Goal: Task Accomplishment & Management: Complete application form

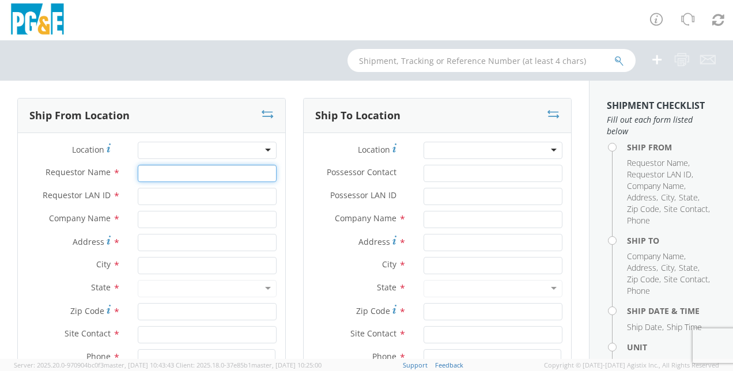
click at [171, 177] on input "Requestor Name *" at bounding box center [207, 173] width 139 height 17
select select "2041093"
type input "[PERSON_NAME]"
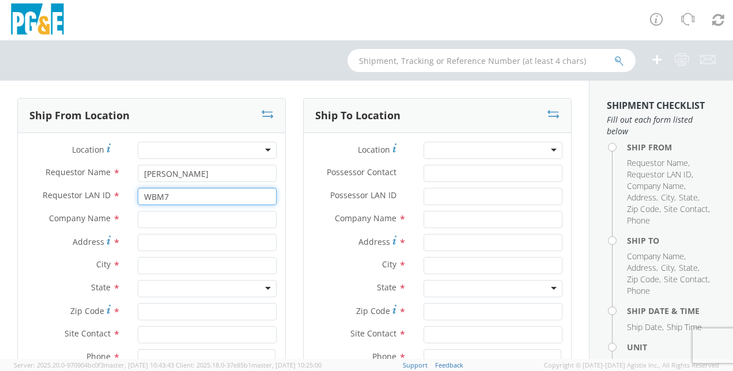
type input "WBM7"
type input "PGE"
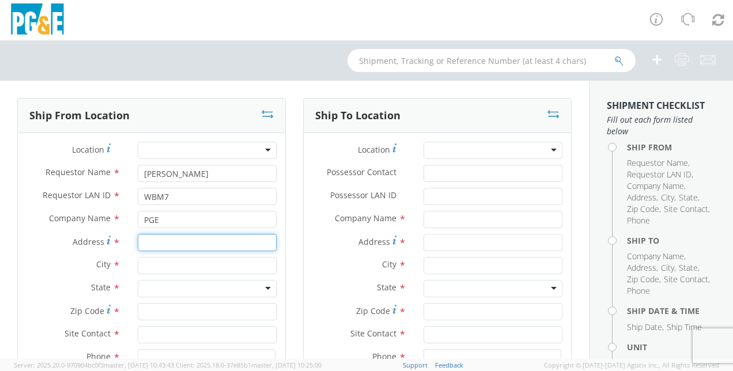
click at [150, 246] on input "Address *" at bounding box center [207, 242] width 139 height 17
type input "[STREET_ADDRESS]"
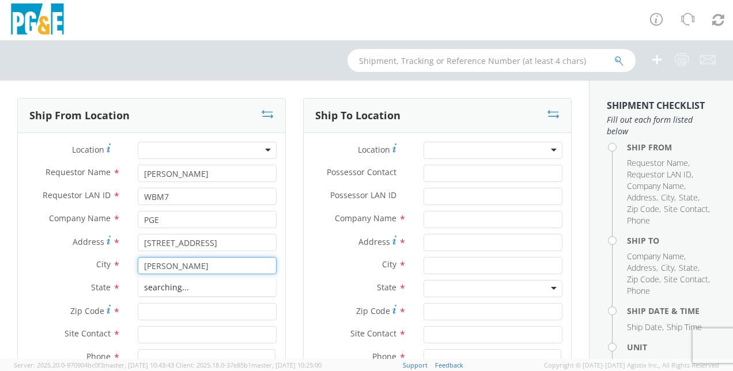
type input "[PERSON_NAME]"
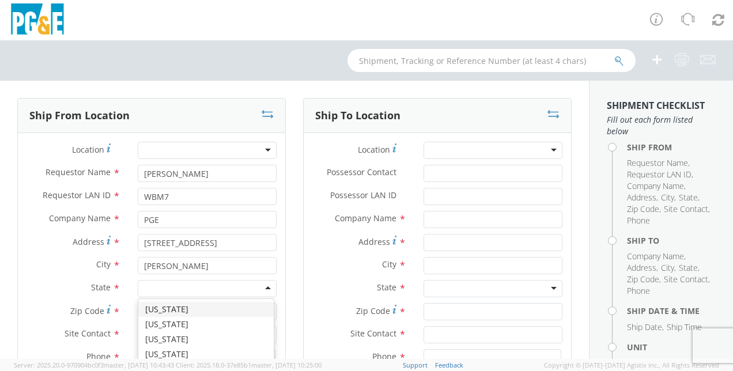
type input "x"
type input "c"
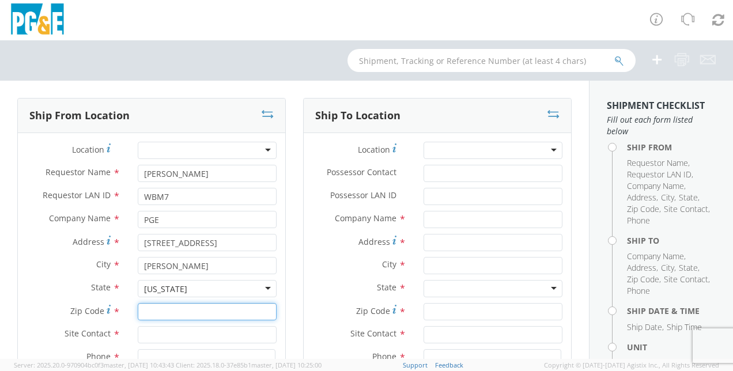
click at [159, 310] on input "Zip Code *" at bounding box center [207, 311] width 139 height 17
paste input "95616"
type input "95616"
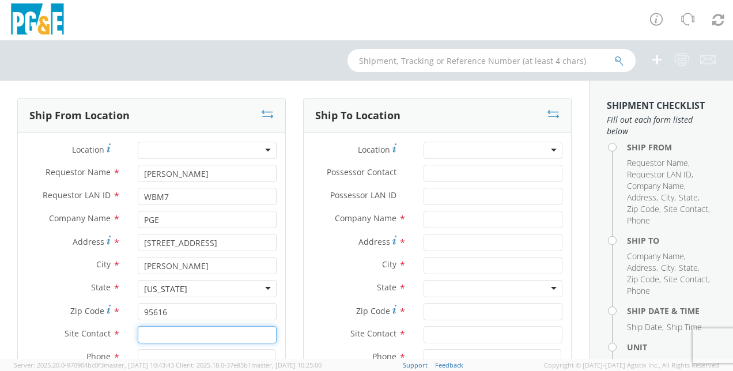
click at [141, 334] on input "text" at bounding box center [207, 334] width 139 height 17
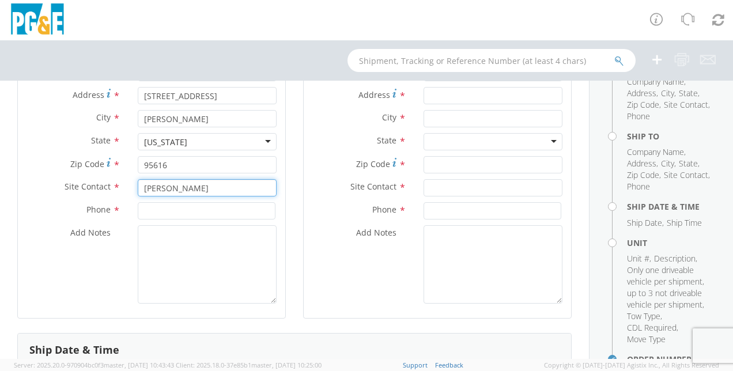
scroll to position [174, 0]
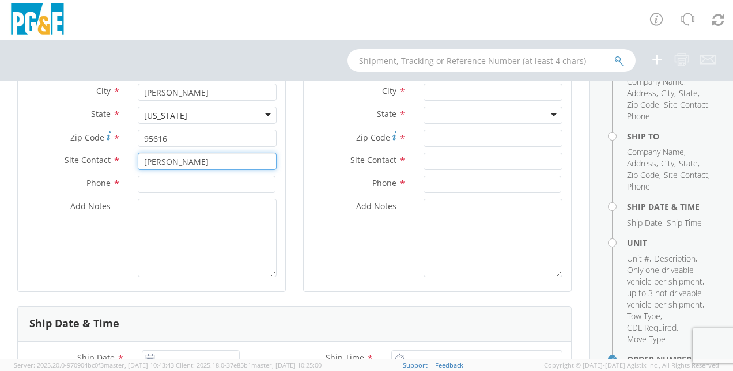
type input "[PERSON_NAME]"
click at [185, 192] on input at bounding box center [207, 184] width 138 height 17
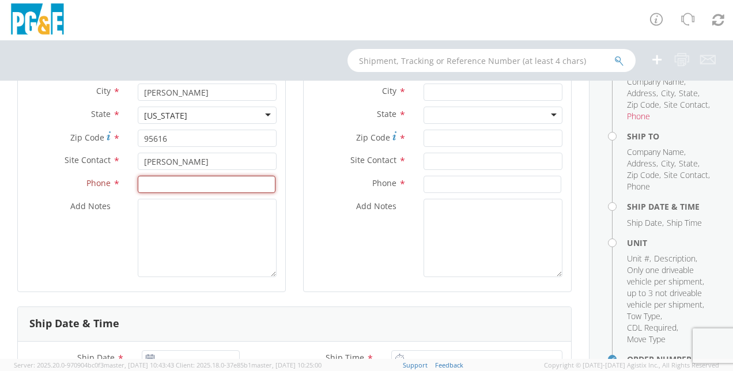
click at [143, 186] on input at bounding box center [207, 184] width 138 height 17
paste input "[PHONE_NUMBER]"
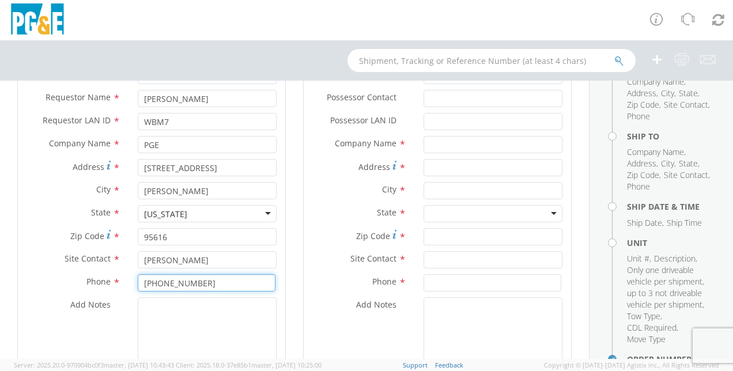
scroll to position [0, 0]
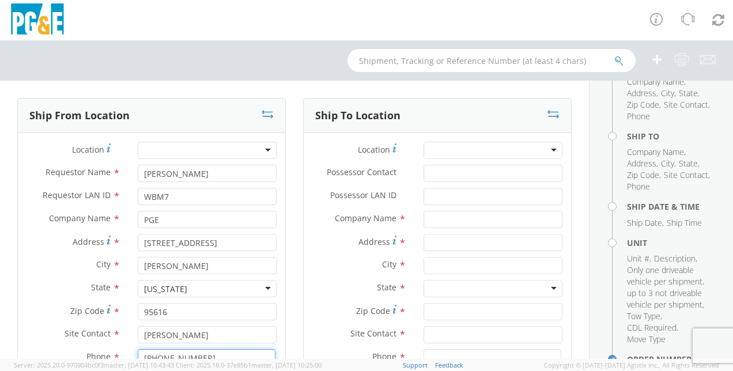
type input "[PHONE_NUMBER]"
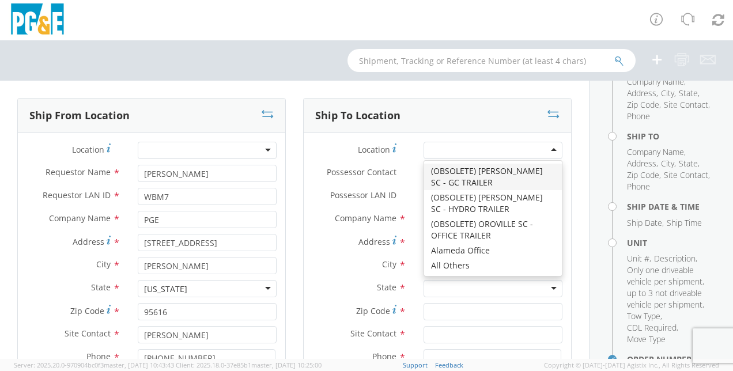
click at [545, 146] on div at bounding box center [493, 150] width 139 height 17
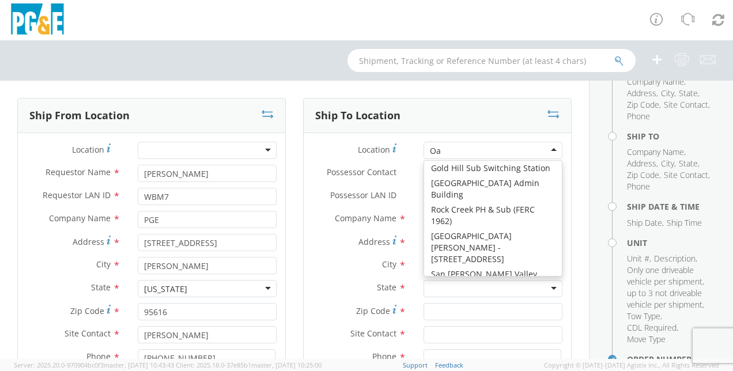
type input "Oak"
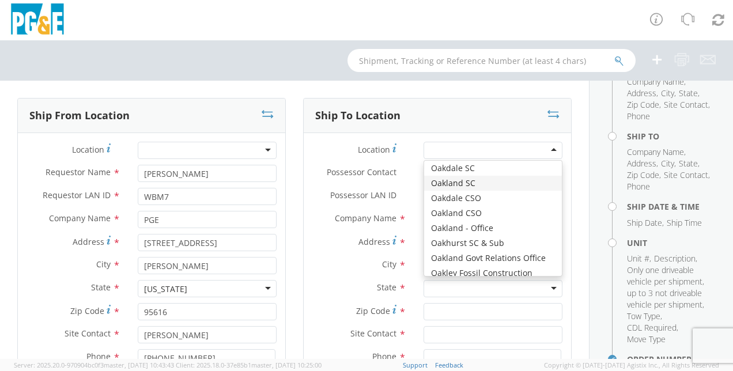
type input "PG&E"
type input "[STREET_ADDRESS]"
type input "[GEOGRAPHIC_DATA]"
type input "94601"
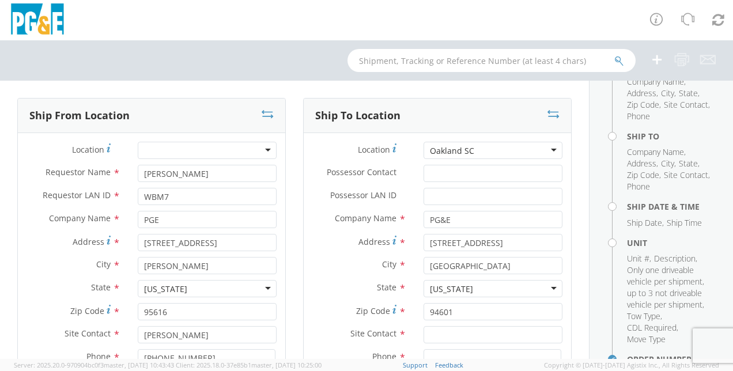
scroll to position [0, 0]
click at [434, 174] on input "Possessor Contact *" at bounding box center [493, 173] width 139 height 17
type input "[PERSON_NAME]"
click at [454, 203] on input "Possessor LAN ID *" at bounding box center [493, 196] width 139 height 17
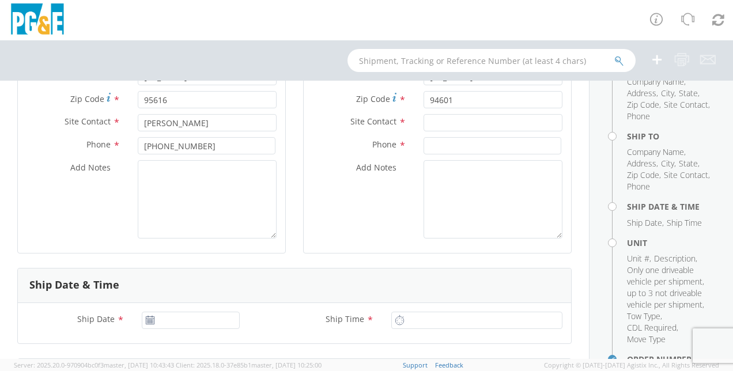
scroll to position [211, 0]
type input "E1k4"
click at [435, 127] on input "text" at bounding box center [493, 123] width 139 height 17
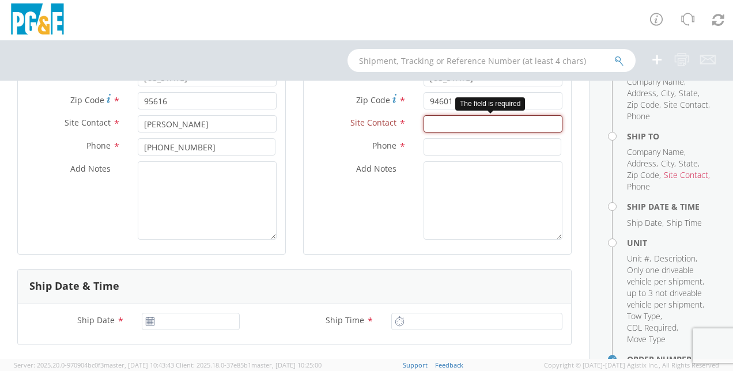
paste input "[PERSON_NAME]"
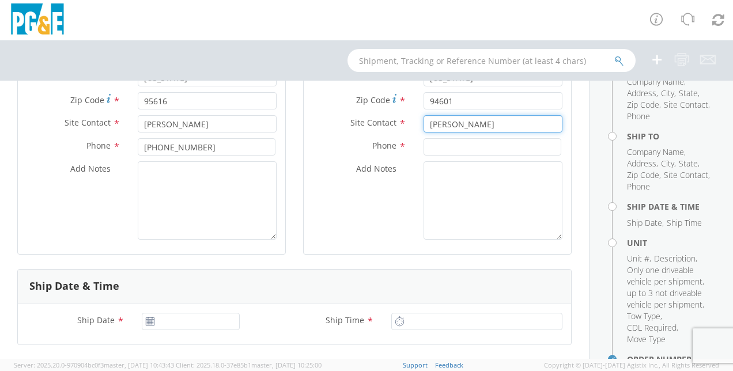
type input "[PERSON_NAME]"
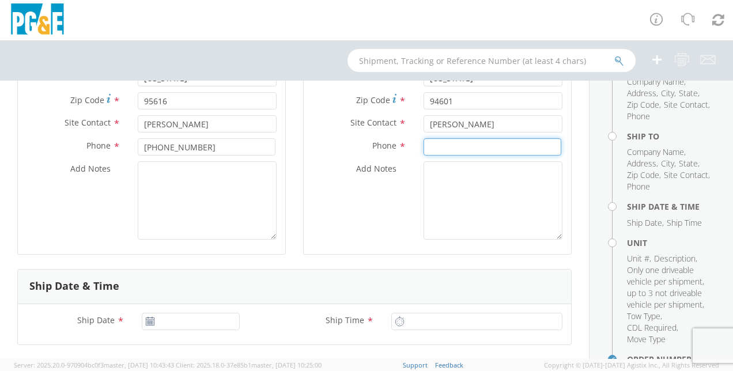
click at [483, 151] on input at bounding box center [493, 146] width 138 height 17
paste input "[PHONE_NUMBER]"
type input "[PHONE_NUMBER]"
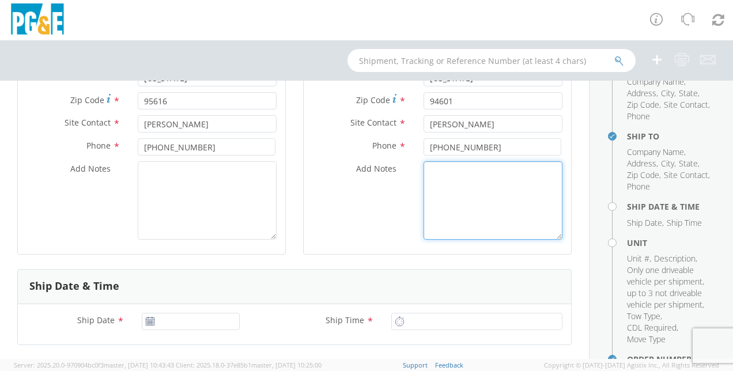
click at [444, 175] on textarea "Add Notes *" at bounding box center [493, 200] width 139 height 78
click at [483, 173] on textarea "ALT CONTACT:" at bounding box center [493, 200] width 139 height 78
paste textarea "[PERSON_NAME] @ [PHONE_NUMBER]"
click at [454, 207] on textarea "ALT CONTACT: [PERSON_NAME] @ [PHONE_NUMBER]" at bounding box center [493, 200] width 139 height 78
paste textarea "[PHONE_NUMBER]"
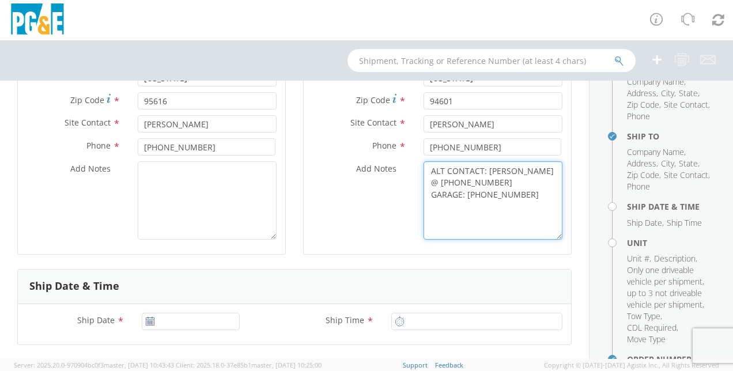
type textarea "ALT CONTACT: [PERSON_NAME] @ [PHONE_NUMBER] GARAGE: [PHONE_NUMBER]"
click at [148, 319] on icon at bounding box center [150, 321] width 10 height 9
click at [153, 319] on icon at bounding box center [150, 321] width 10 height 9
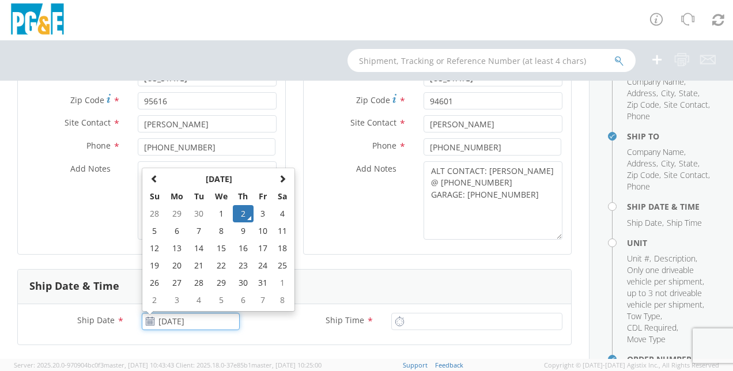
click at [160, 321] on input "[DATE]" at bounding box center [191, 321] width 98 height 17
click at [174, 232] on td "6" at bounding box center [177, 231] width 24 height 17
type input "[DATE]"
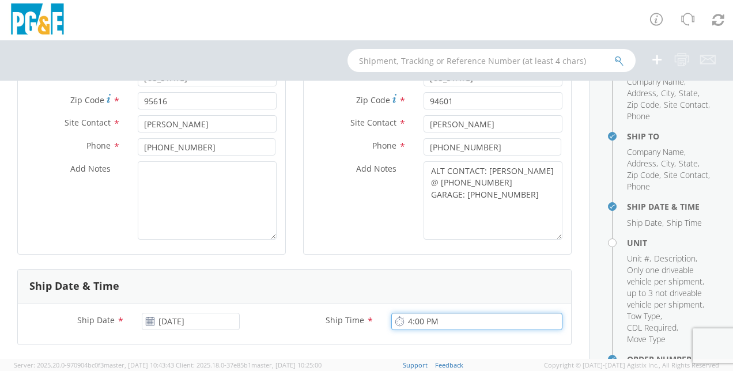
click at [405, 319] on input "4:00 PM" at bounding box center [477, 321] width 171 height 17
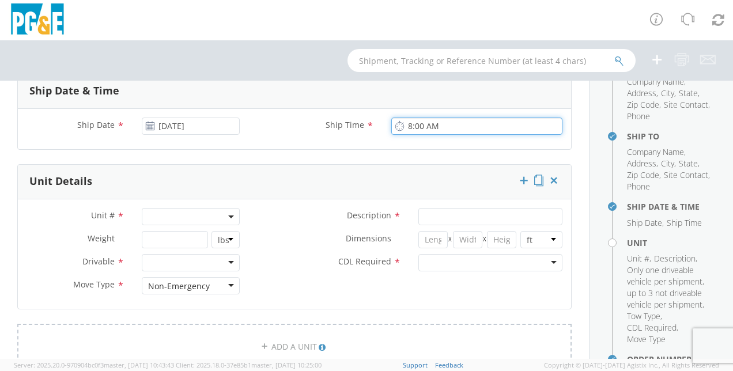
scroll to position [417, 0]
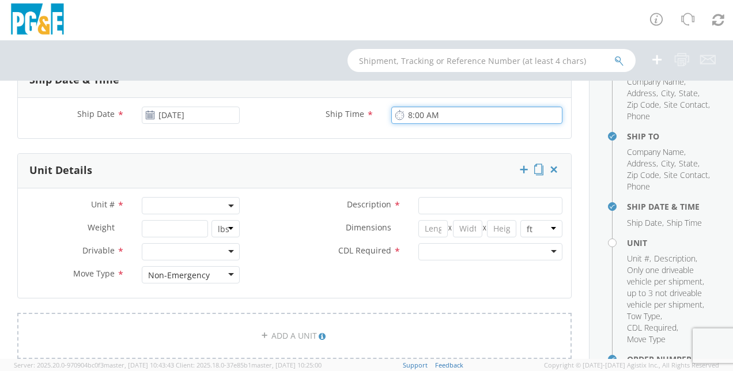
type input "8:00 AM"
click at [187, 194] on div "Unit # * Description * Weight * lbs kgs Dimensions * X X in cm ft Drivable * Dr…" at bounding box center [295, 244] width 554 height 110
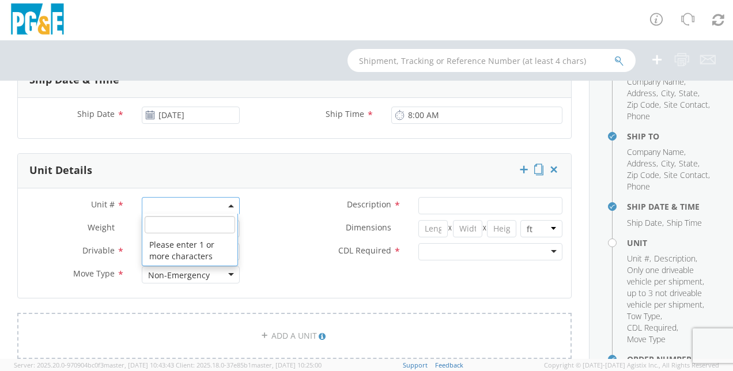
click at [178, 204] on span at bounding box center [191, 205] width 98 height 17
click at [157, 227] on input "search" at bounding box center [190, 224] width 91 height 17
paste input "B43971"
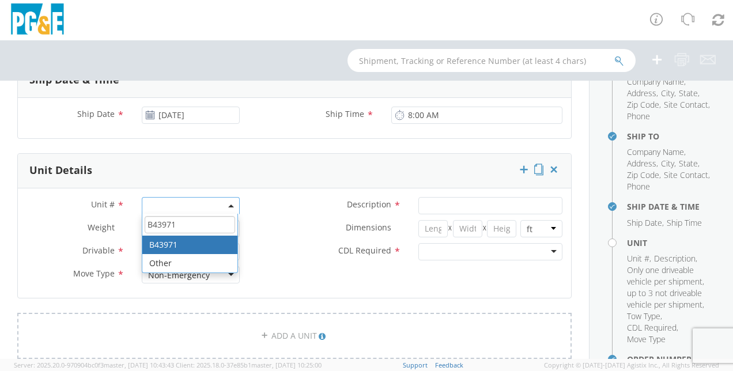
type input "B43971"
type input "TRAILER; MISC EQUIPMENT"
type input "0"
select select "B43971"
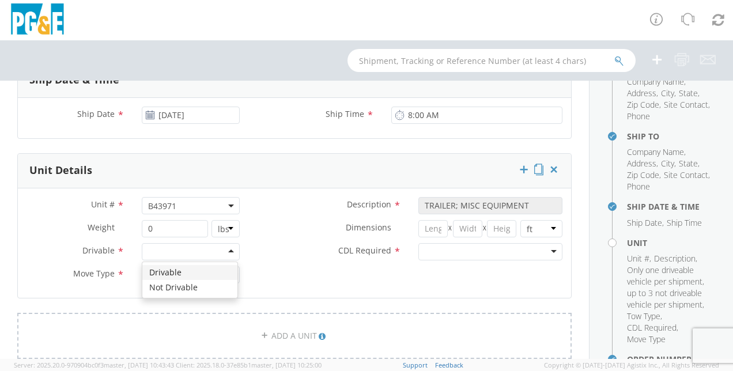
click at [183, 250] on div at bounding box center [191, 251] width 98 height 17
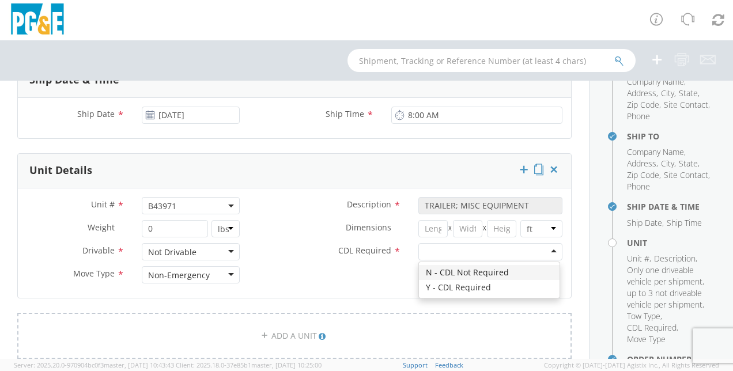
click at [451, 253] on div at bounding box center [491, 251] width 144 height 17
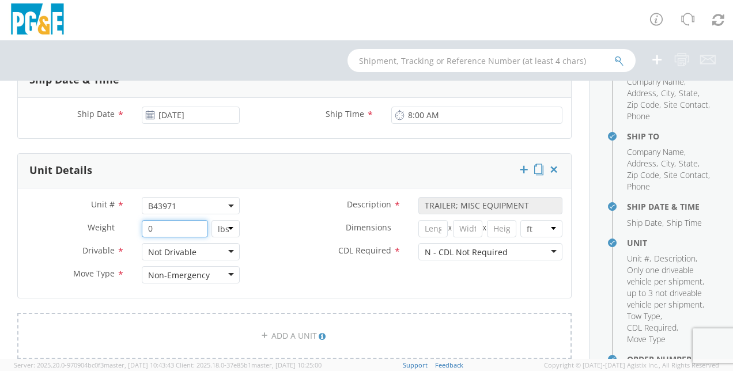
drag, startPoint x: 160, startPoint y: 229, endPoint x: 115, endPoint y: 233, distance: 44.5
click at [115, 233] on div "Weight * 0 lbs kgs" at bounding box center [133, 228] width 231 height 17
paste input "300"
type input "3000"
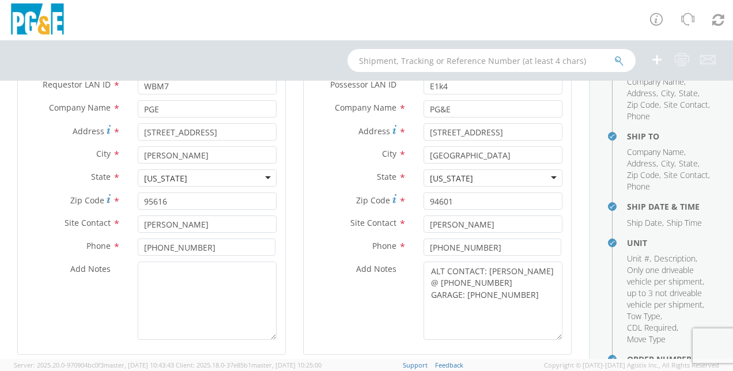
scroll to position [0, 0]
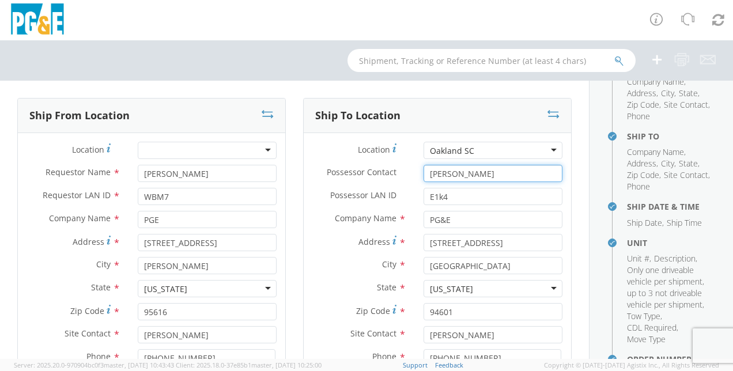
click at [462, 172] on input "[PERSON_NAME]" at bounding box center [493, 173] width 139 height 17
type input "E"
paste input "[PERSON_NAME]"
type input "[PERSON_NAME]"
click at [446, 197] on input "E1k4" at bounding box center [493, 196] width 139 height 17
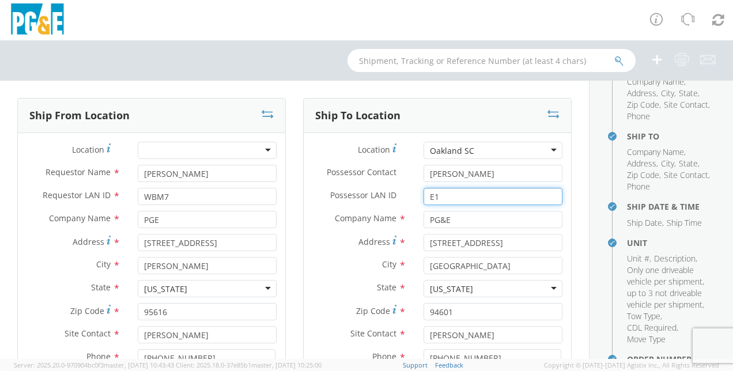
type input "E"
click at [432, 196] on input "Possessor LAN ID *" at bounding box center [493, 196] width 139 height 17
paste input "W1B4"
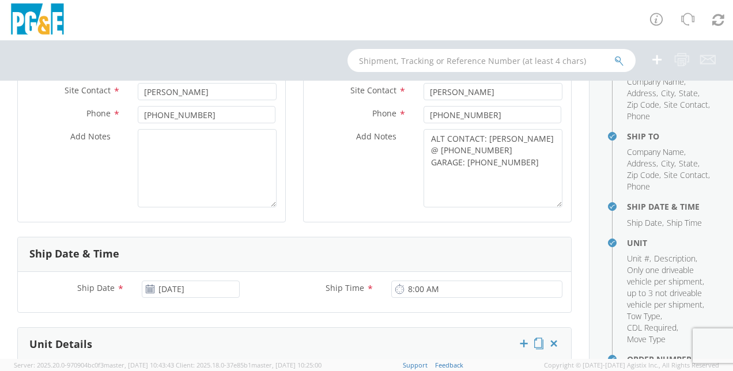
type input "W1B4"
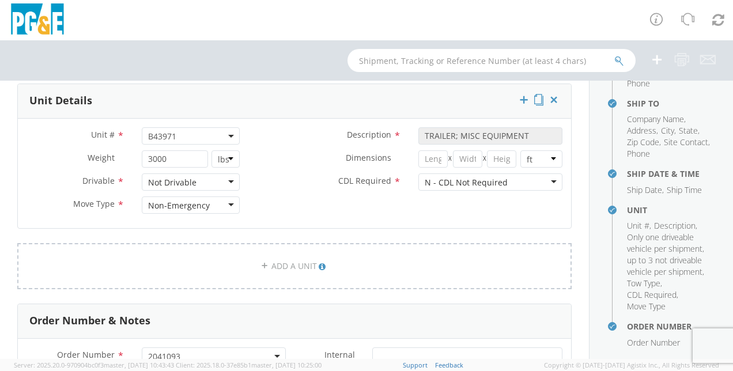
scroll to position [731, 0]
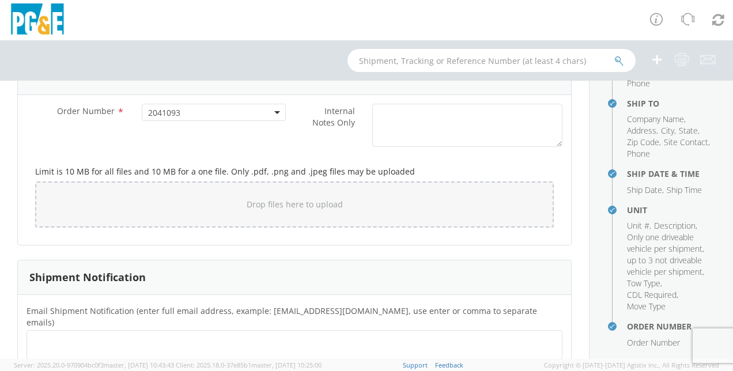
click at [374, 336] on ul at bounding box center [295, 345] width 526 height 19
paste input "G1MN"
type input "[EMAIL_ADDRESS][DOMAIN_NAME]"
type input "v@[DOMAIN_NAME]"
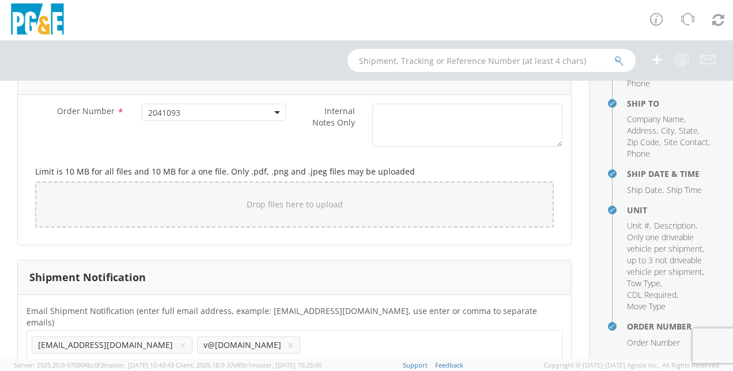
click at [287, 338] on button "×" at bounding box center [290, 345] width 7 height 14
type input "v"
drag, startPoint x: 225, startPoint y: 339, endPoint x: 253, endPoint y: 387, distance: 55.8
click at [253, 371] on html "annexa Batch Shipping Guide Created with Sketch. calendar Created with Sketch." at bounding box center [366, 185] width 733 height 371
click at [209, 336] on ul "[EMAIL_ADDRESS][DOMAIN_NAME] ×" at bounding box center [295, 346] width 526 height 20
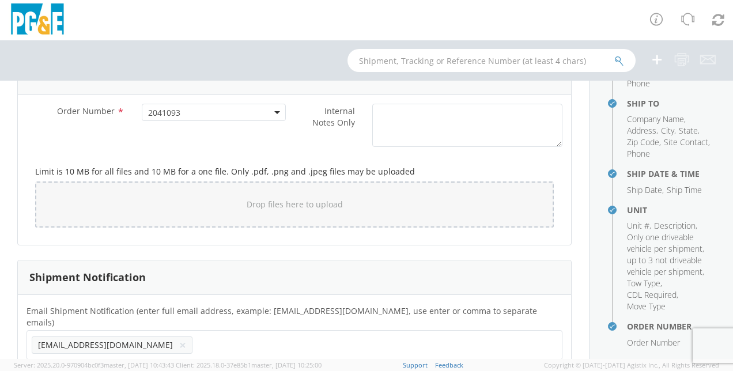
type input "v"
type input "[EMAIL_ADDRESS][DOMAIN_NAME]"
paste input "E1K4"
type input "[EMAIL_ADDRESS][DOMAIN_NAME]"
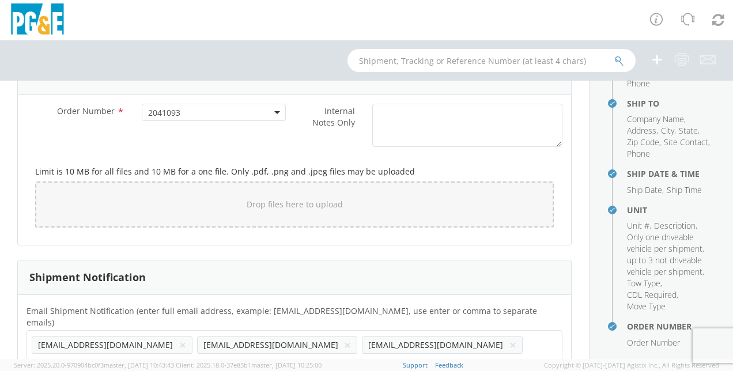
paste input "[EMAIL_ADDRESS][DOMAIN_NAME]"
type input "[EMAIL_ADDRESS][DOMAIN_NAME]"
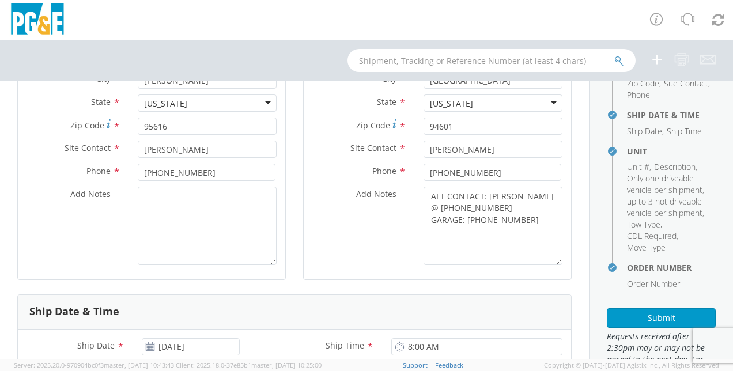
scroll to position [270, 0]
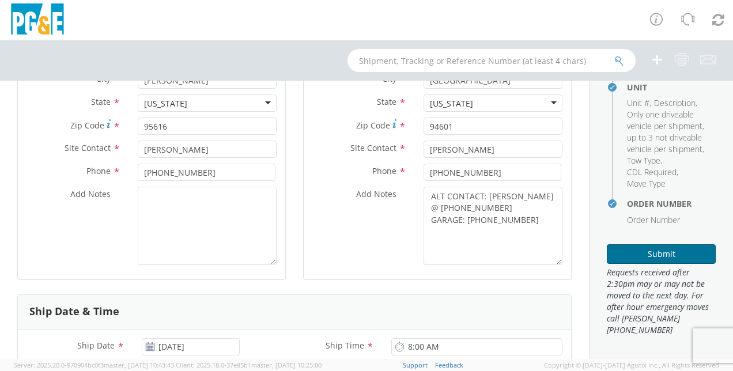
click at [646, 253] on button "Submit" at bounding box center [661, 254] width 109 height 20
